Goal: Task Accomplishment & Management: Manage account settings

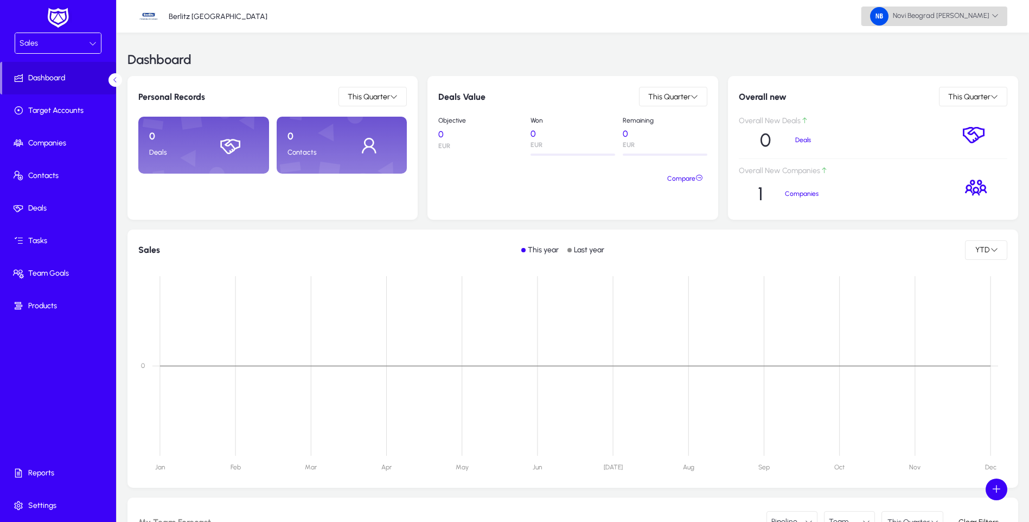
click at [974, 18] on span "Novi Beograd [PERSON_NAME]" at bounding box center [934, 16] width 129 height 18
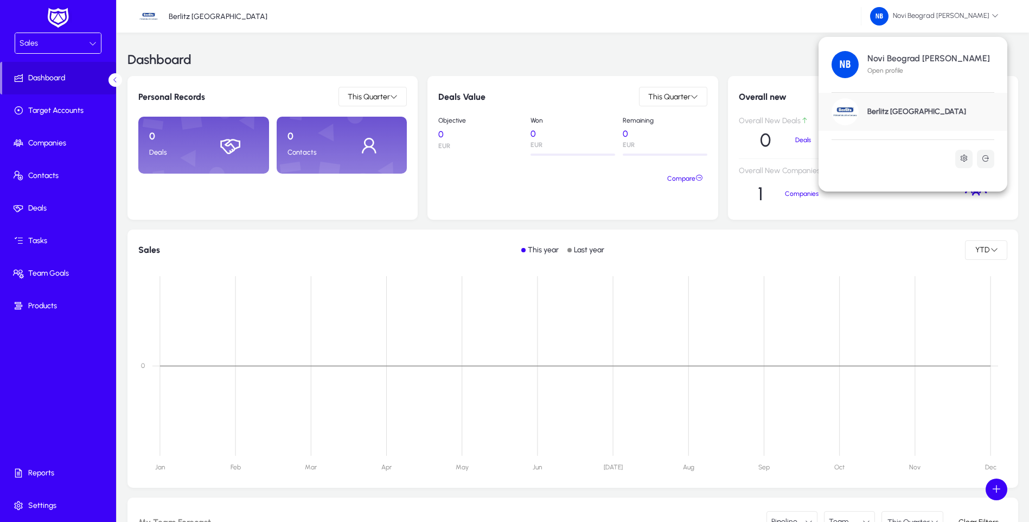
click at [682, 59] on div at bounding box center [514, 261] width 1029 height 522
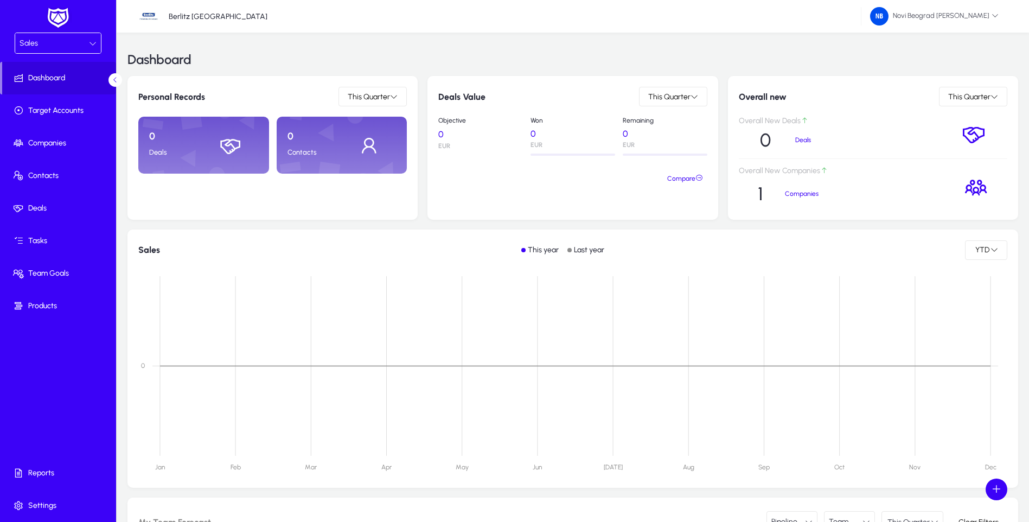
click at [95, 43] on icon at bounding box center [93, 44] width 8 height 8
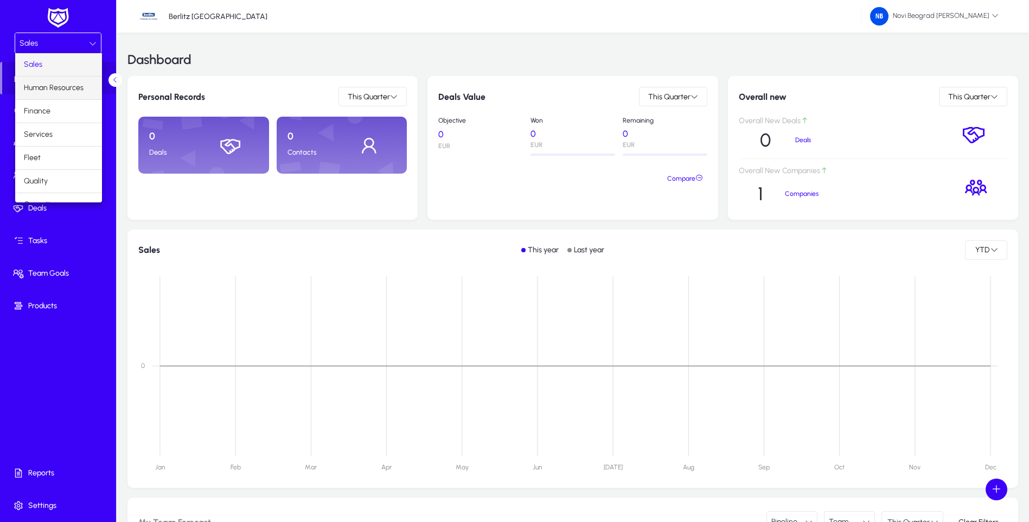
click at [65, 91] on span "Human Resources" at bounding box center [54, 87] width 60 height 13
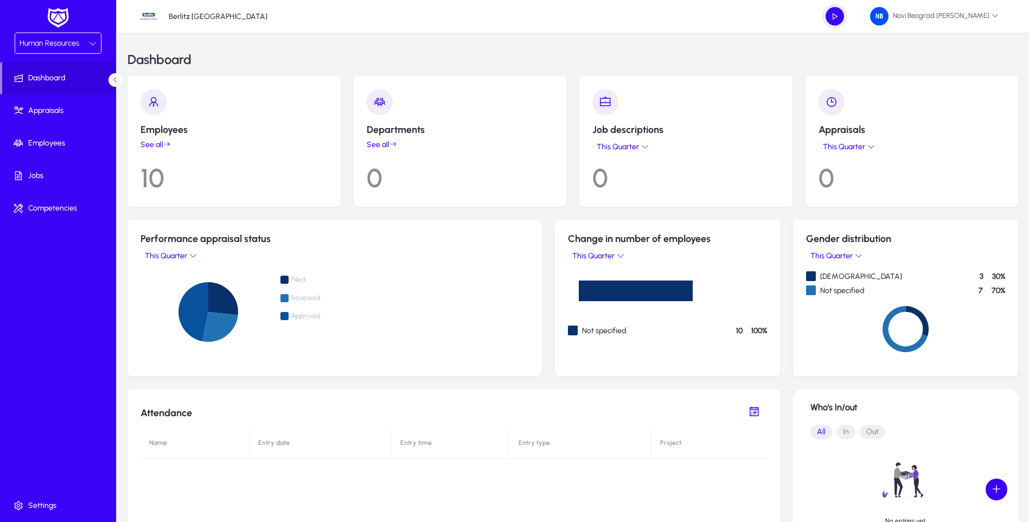
click at [154, 146] on link "See all" at bounding box center [234, 144] width 187 height 9
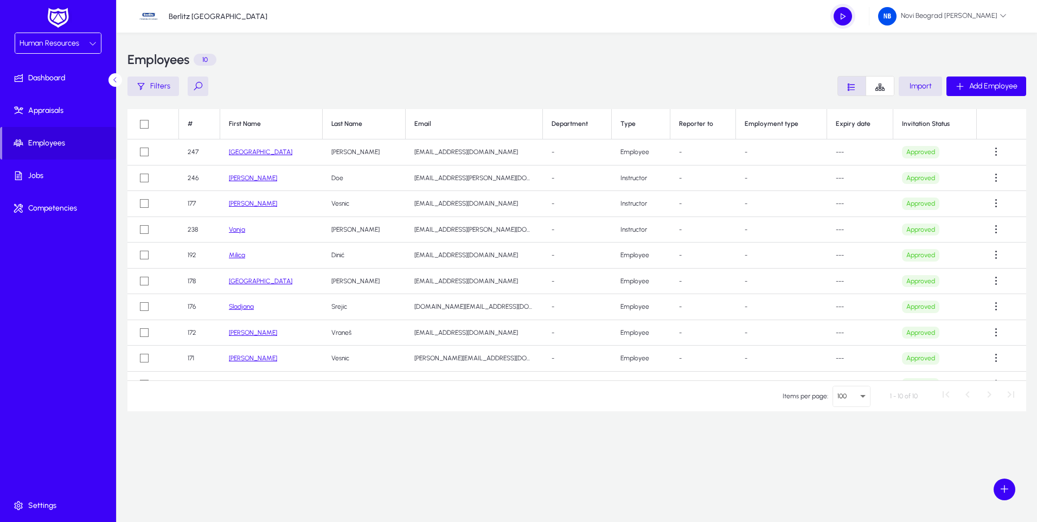
click at [250, 153] on link "[GEOGRAPHIC_DATA]" at bounding box center [260, 152] width 63 height 8
click at [988, 151] on span at bounding box center [997, 152] width 22 height 22
click at [982, 183] on span "Edit" at bounding box center [968, 179] width 43 height 10
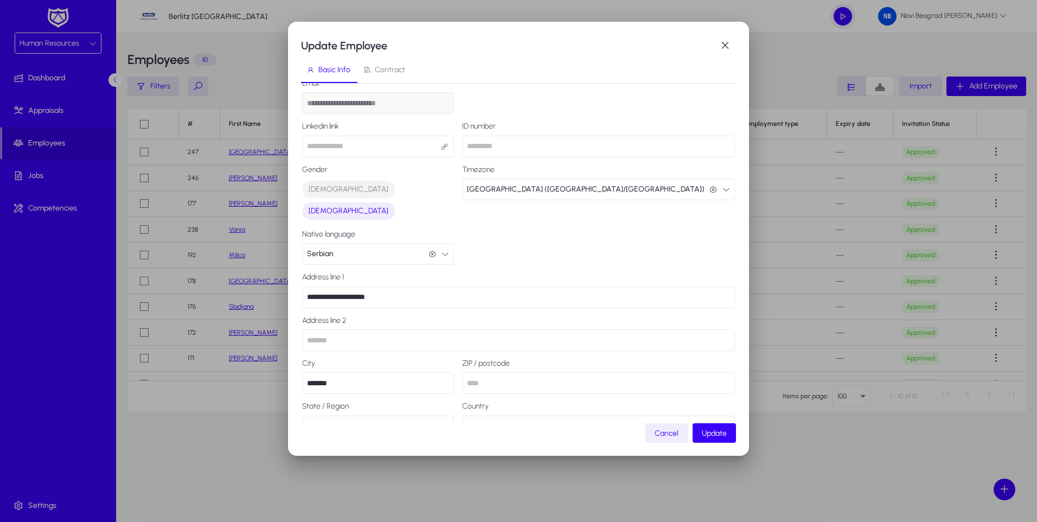
scroll to position [114, 0]
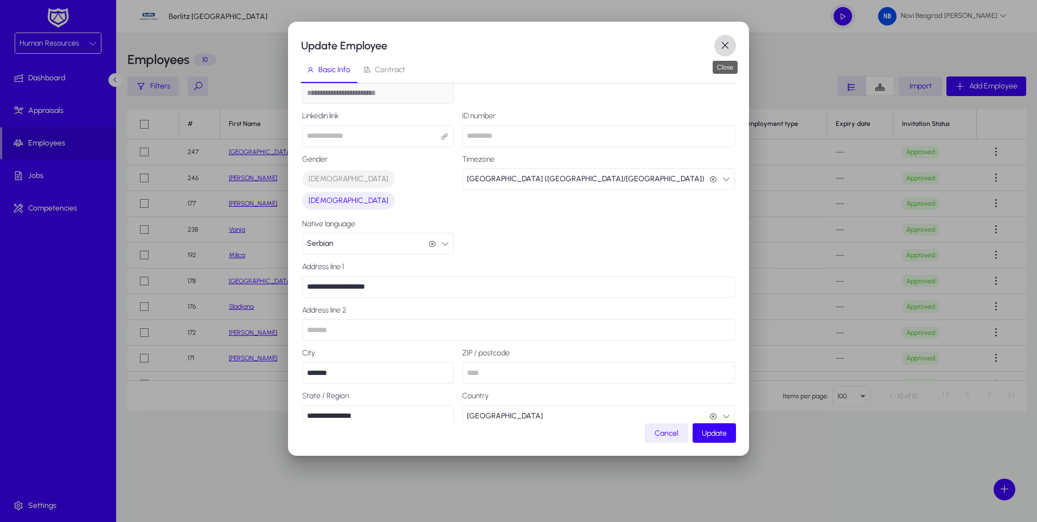
click at [730, 47] on span "button" at bounding box center [725, 46] width 22 height 22
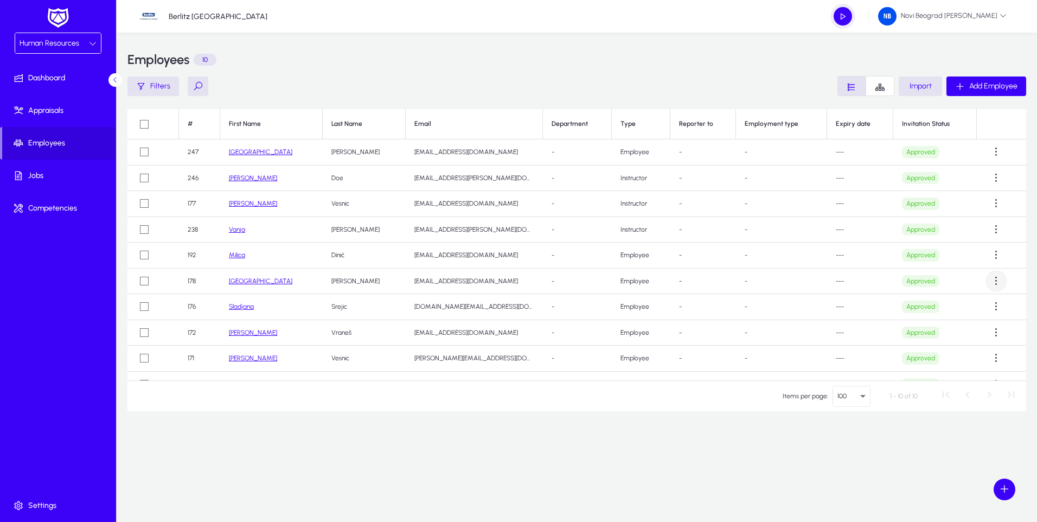
click at [988, 282] on span at bounding box center [997, 281] width 22 height 22
click at [959, 308] on span "Edit" at bounding box center [968, 308] width 43 height 10
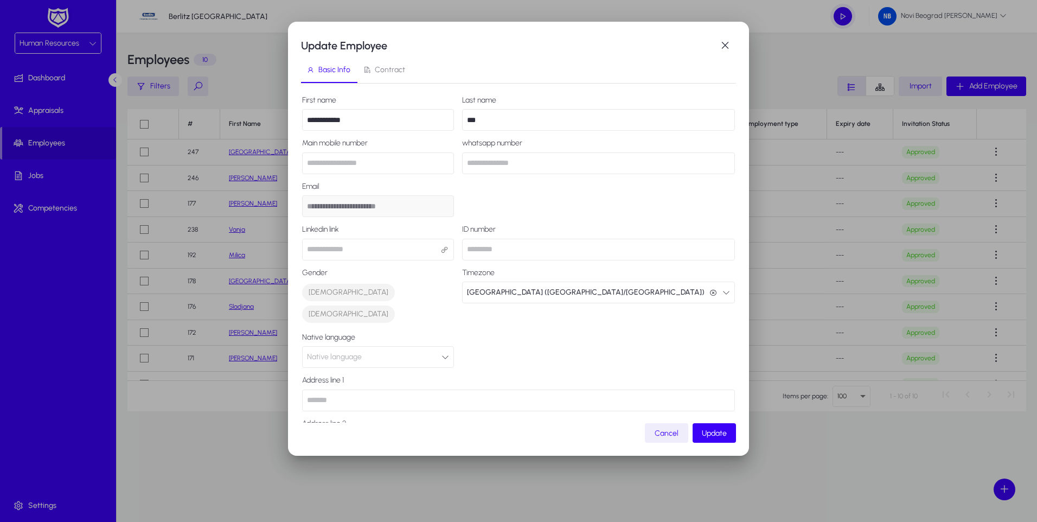
scroll to position [0, 0]
click at [727, 48] on span "button" at bounding box center [725, 46] width 22 height 22
